Goal: Task Accomplishment & Management: Manage account settings

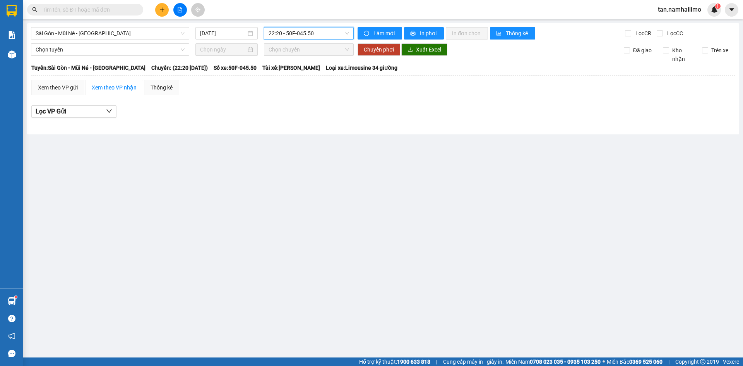
click at [676, 11] on span "tan.namhailimo" at bounding box center [679, 10] width 56 height 10
click at [675, 25] on span "Đăng xuất" at bounding box center [682, 24] width 39 height 9
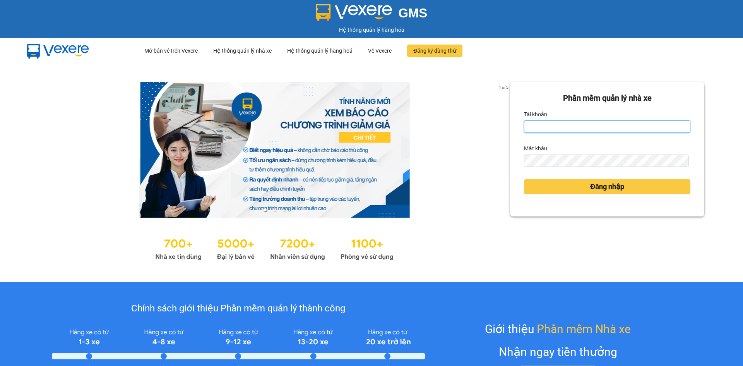
click at [524, 126] on input "Tài khoản" at bounding box center [607, 126] width 166 height 12
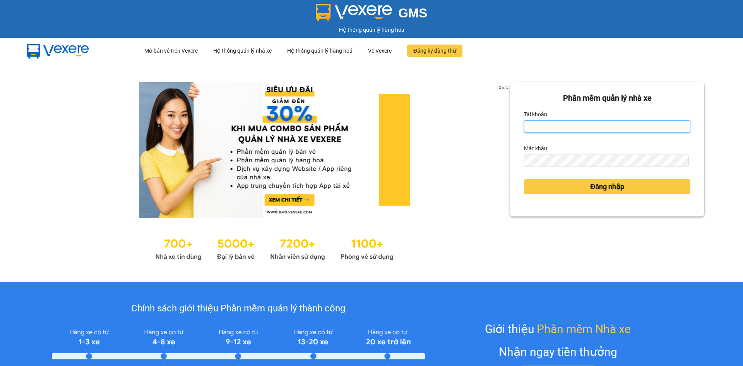
type input "huuhieu.namhailimo"
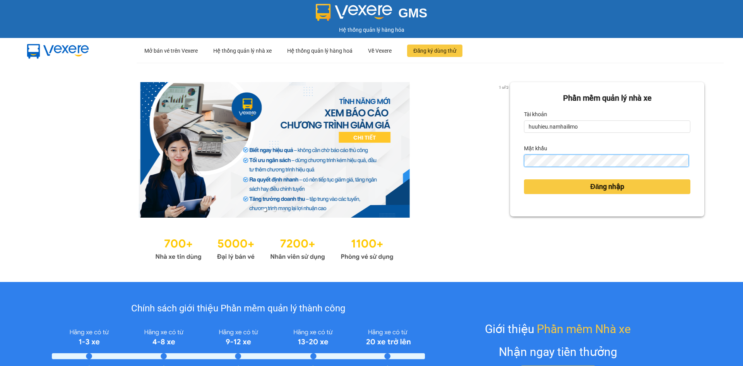
click at [524, 179] on button "Đăng nhập" at bounding box center [607, 186] width 166 height 15
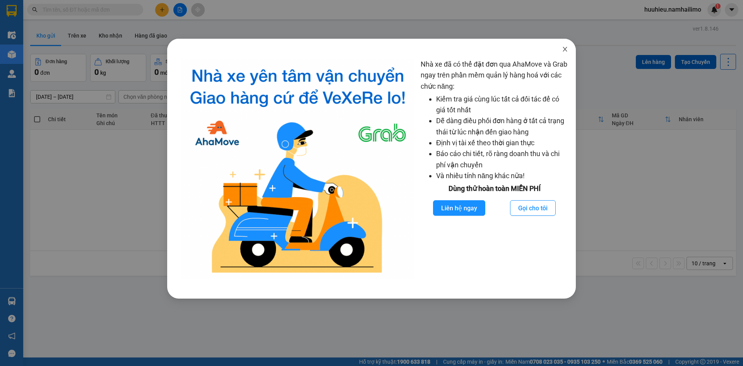
click at [565, 48] on icon "close" at bounding box center [565, 49] width 6 height 6
